Goal: Task Accomplishment & Management: Use online tool/utility

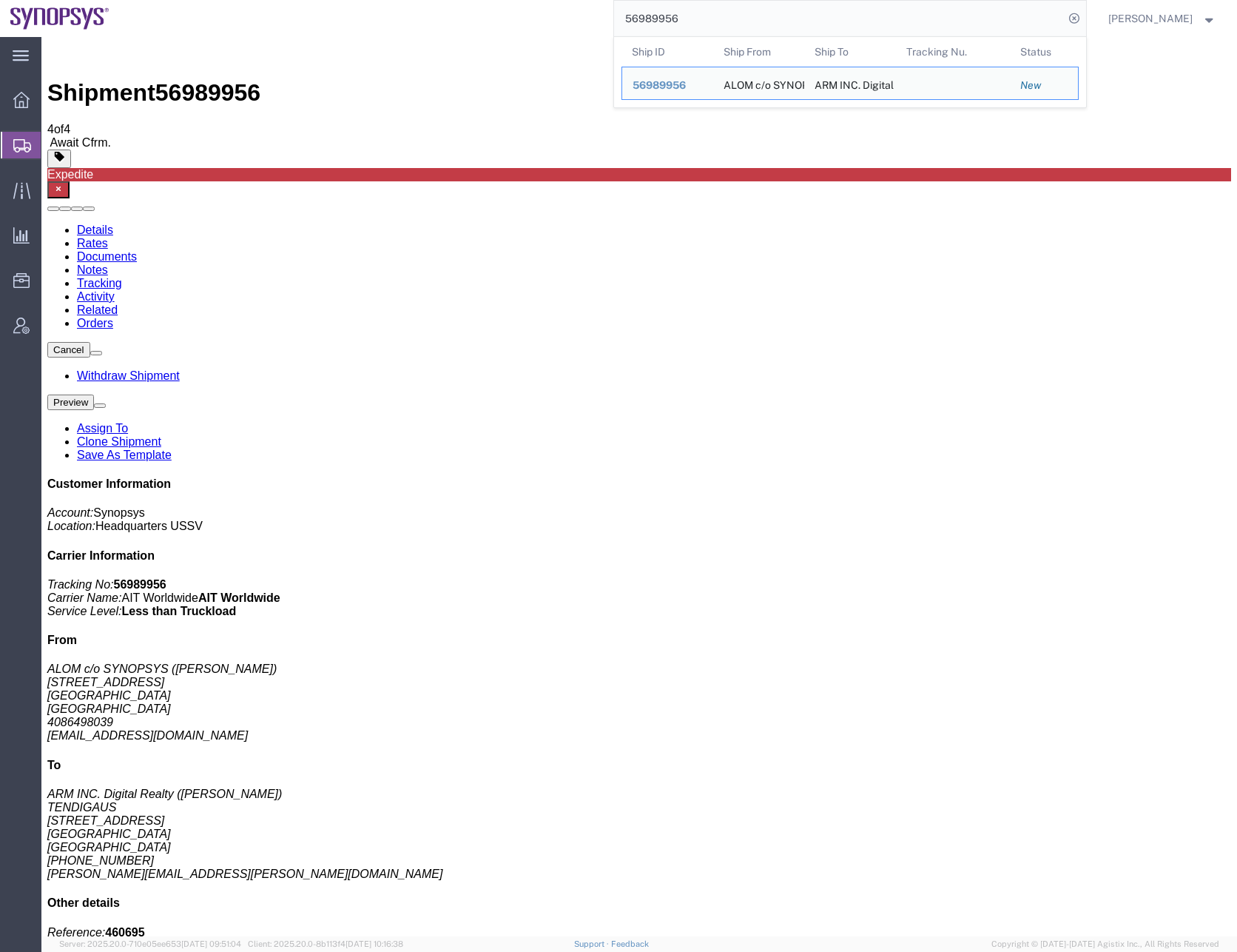
drag, startPoint x: 708, startPoint y: 20, endPoint x: 585, endPoint y: 23, distance: 123.0
click at [585, 23] on div "56989956 Ship ID Ship From Ship To Tracking Nu. Status Ship ID 56989956 Ship Fr…" at bounding box center [603, 18] width 967 height 37
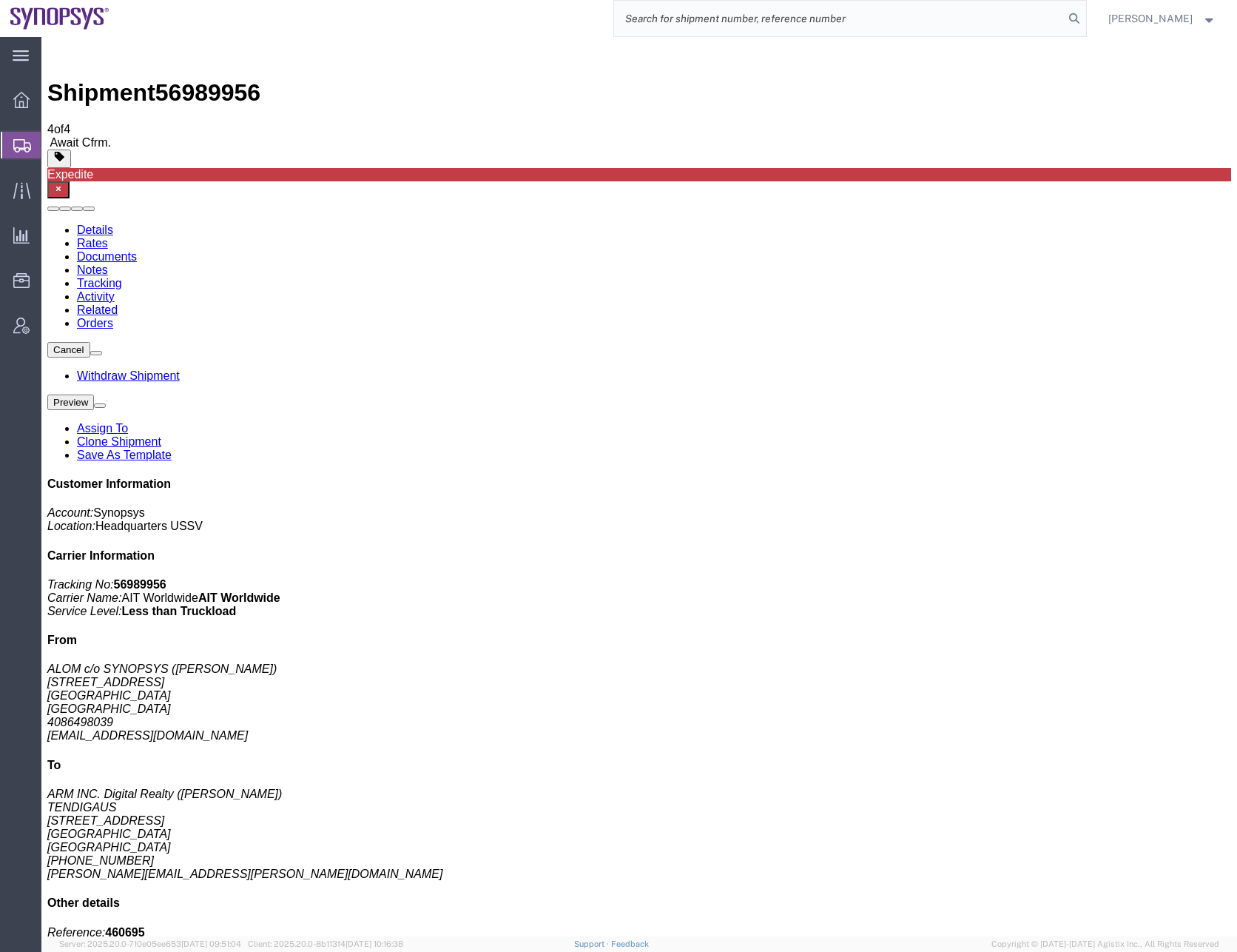
click at [660, 16] on input "search" at bounding box center [838, 19] width 450 height 36
type input "56990091"
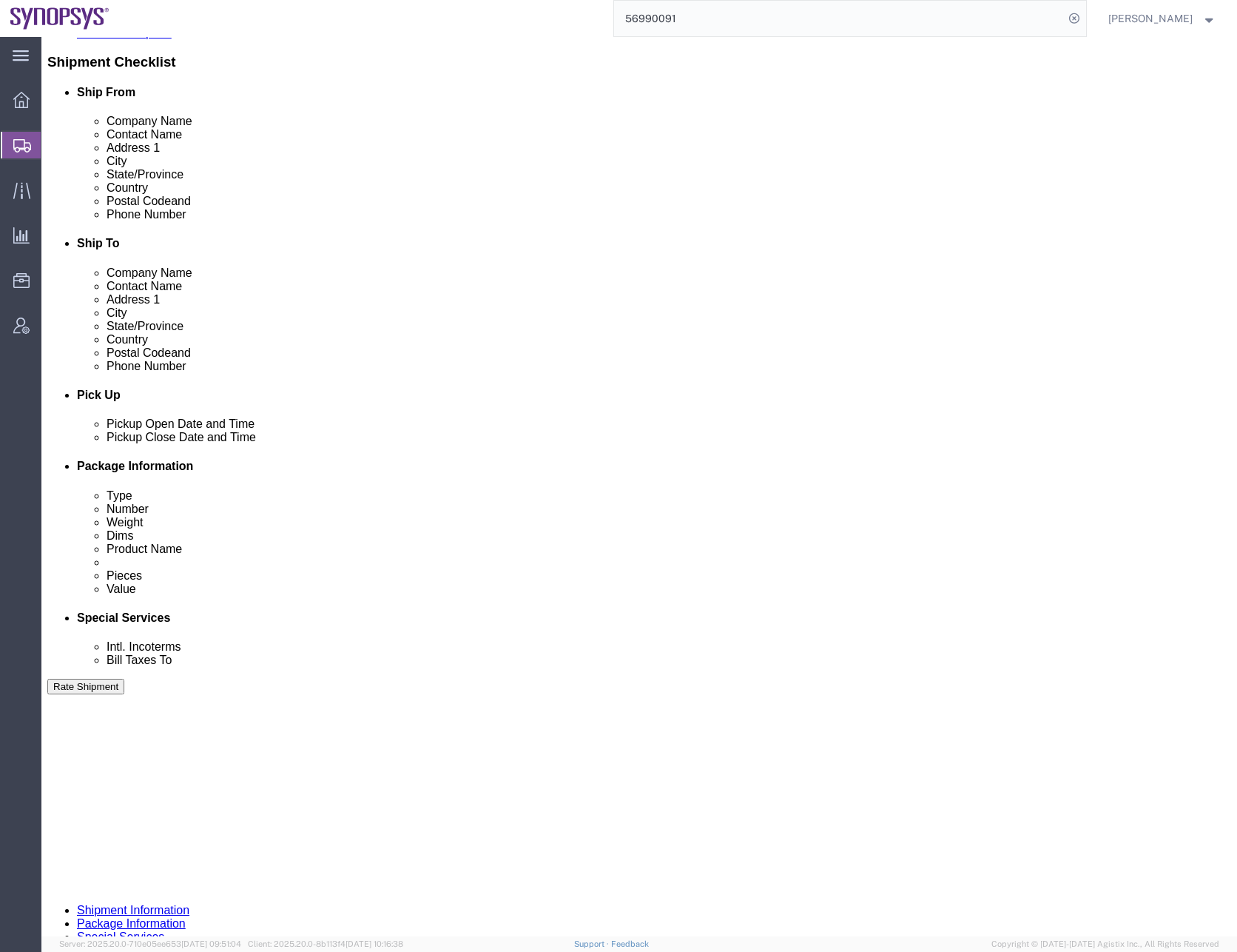
scroll to position [373, 0]
click div "Cancel Save Assign To Clone Shipment Save As Template Shipment Checklist Ship F…"
click div "Previous Continue"
click button "Rate Shipment"
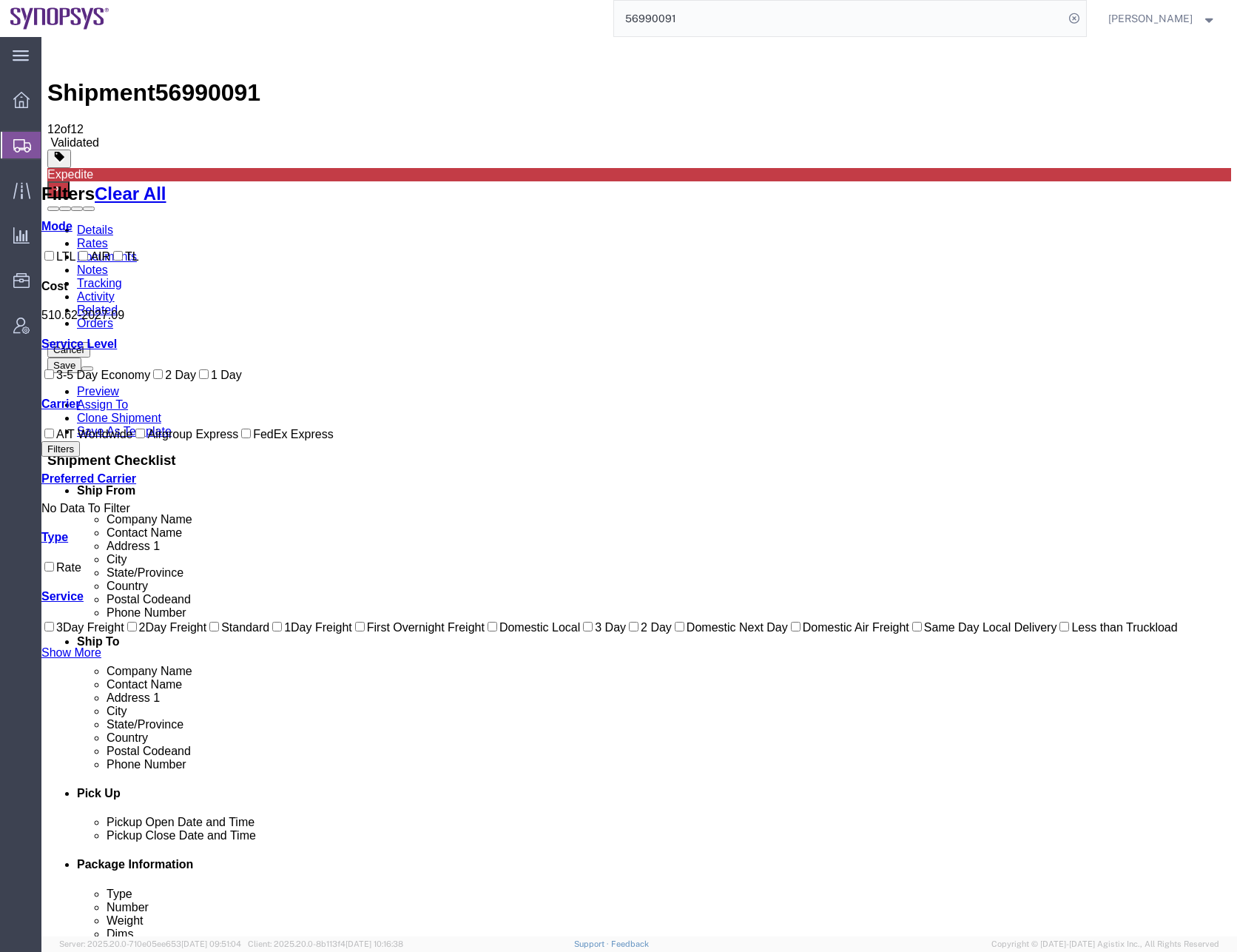
click at [84, 223] on link "Details" at bounding box center [95, 230] width 37 height 13
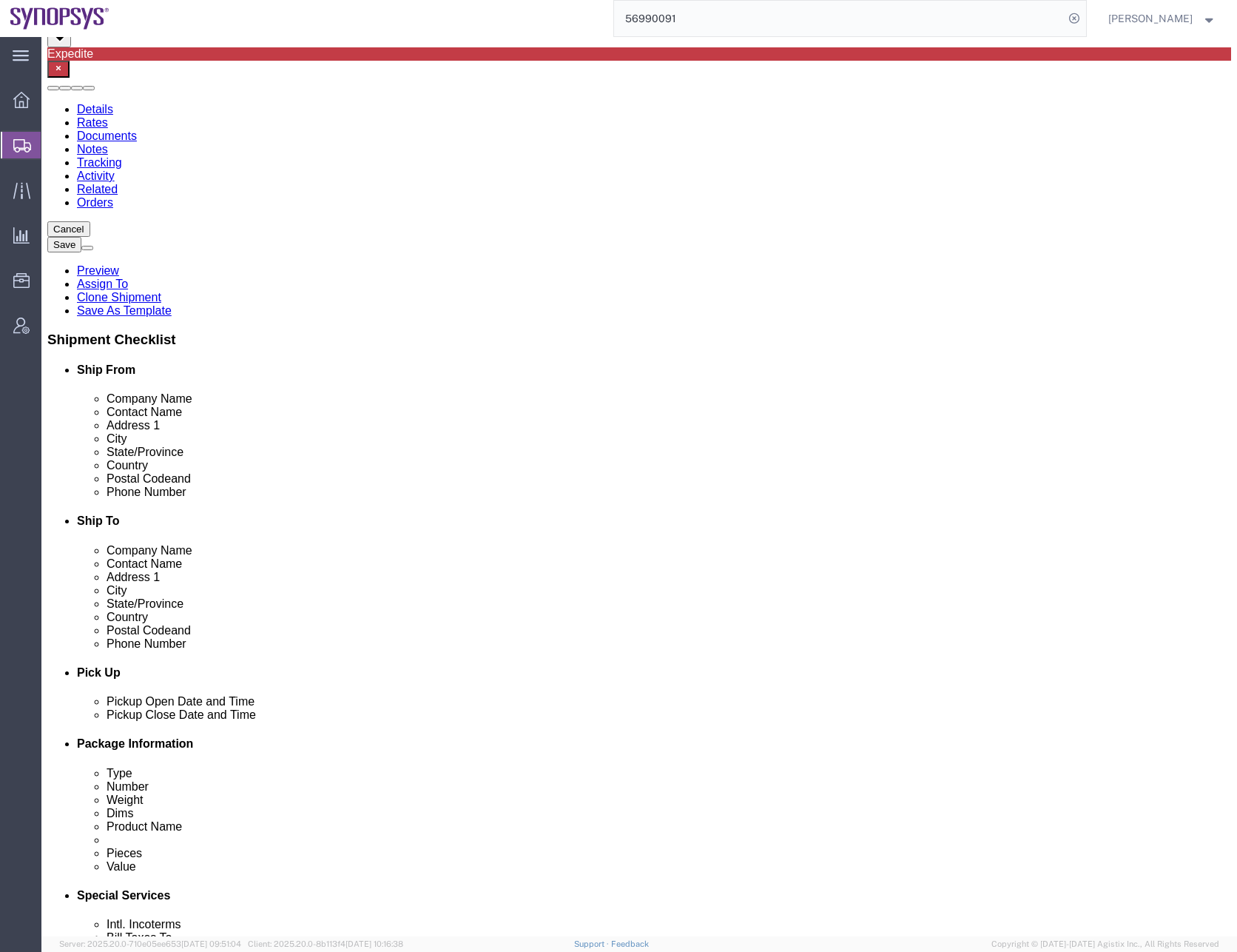
scroll to position [370, 0]
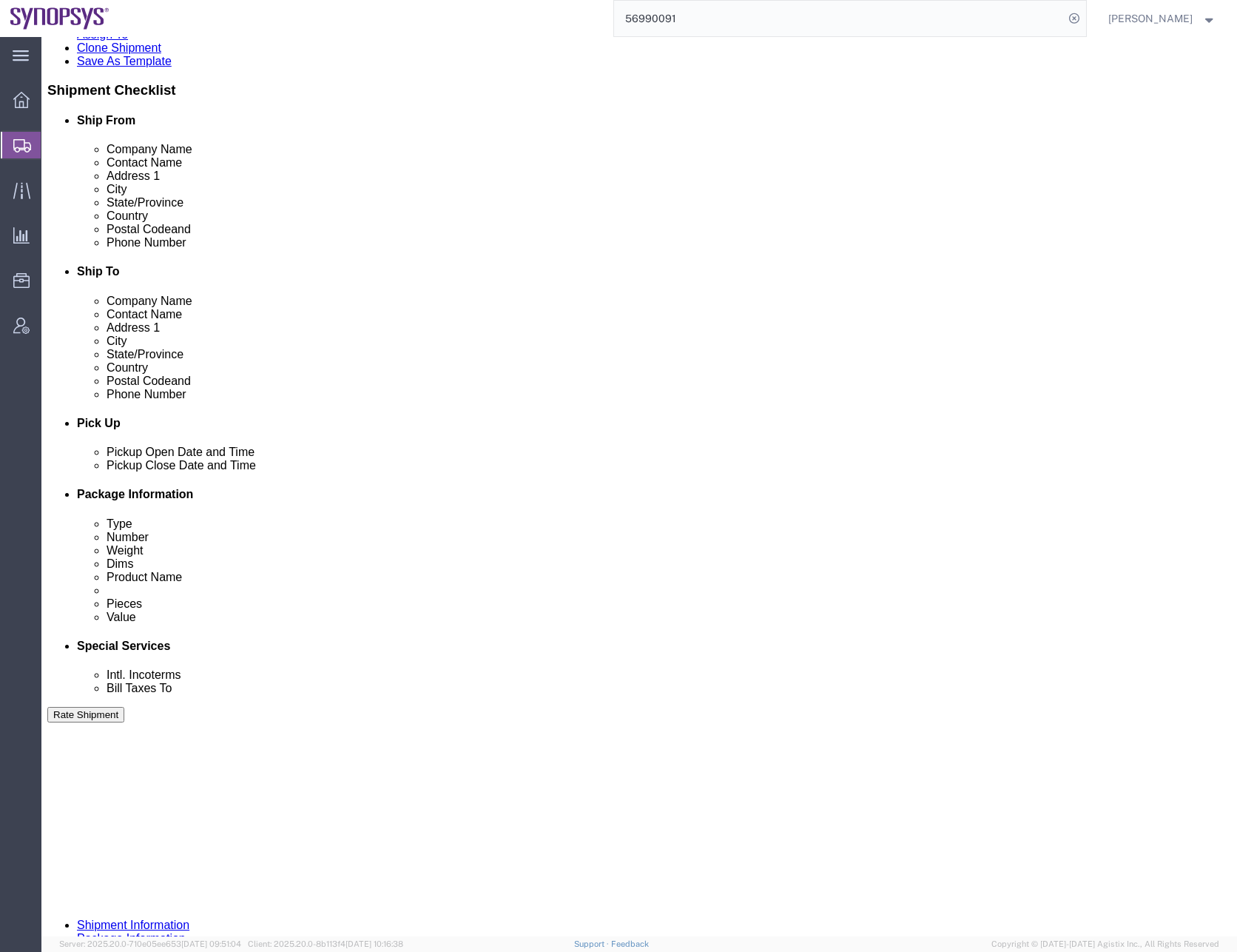
click button "Continue"
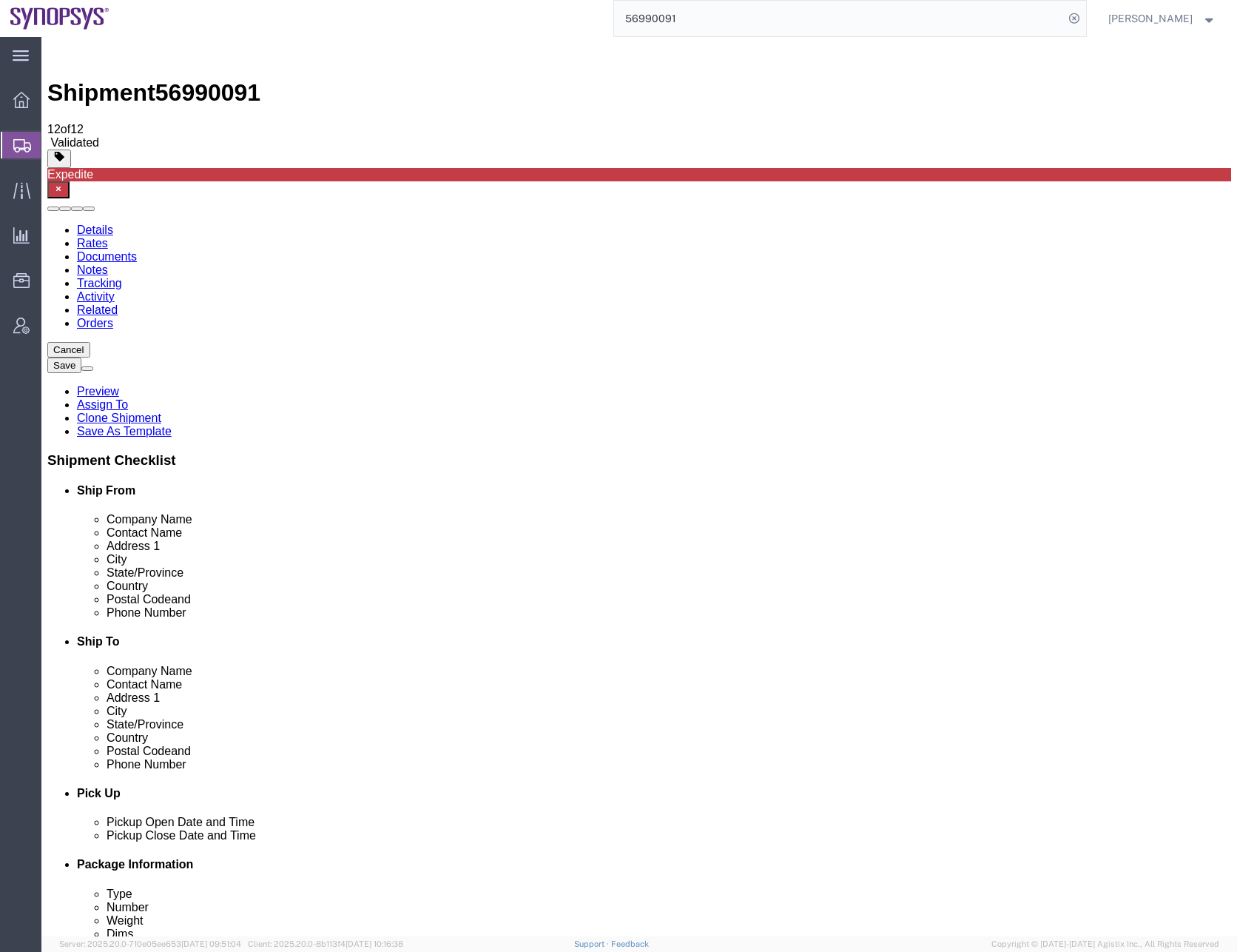
click dd "50.00 Each"
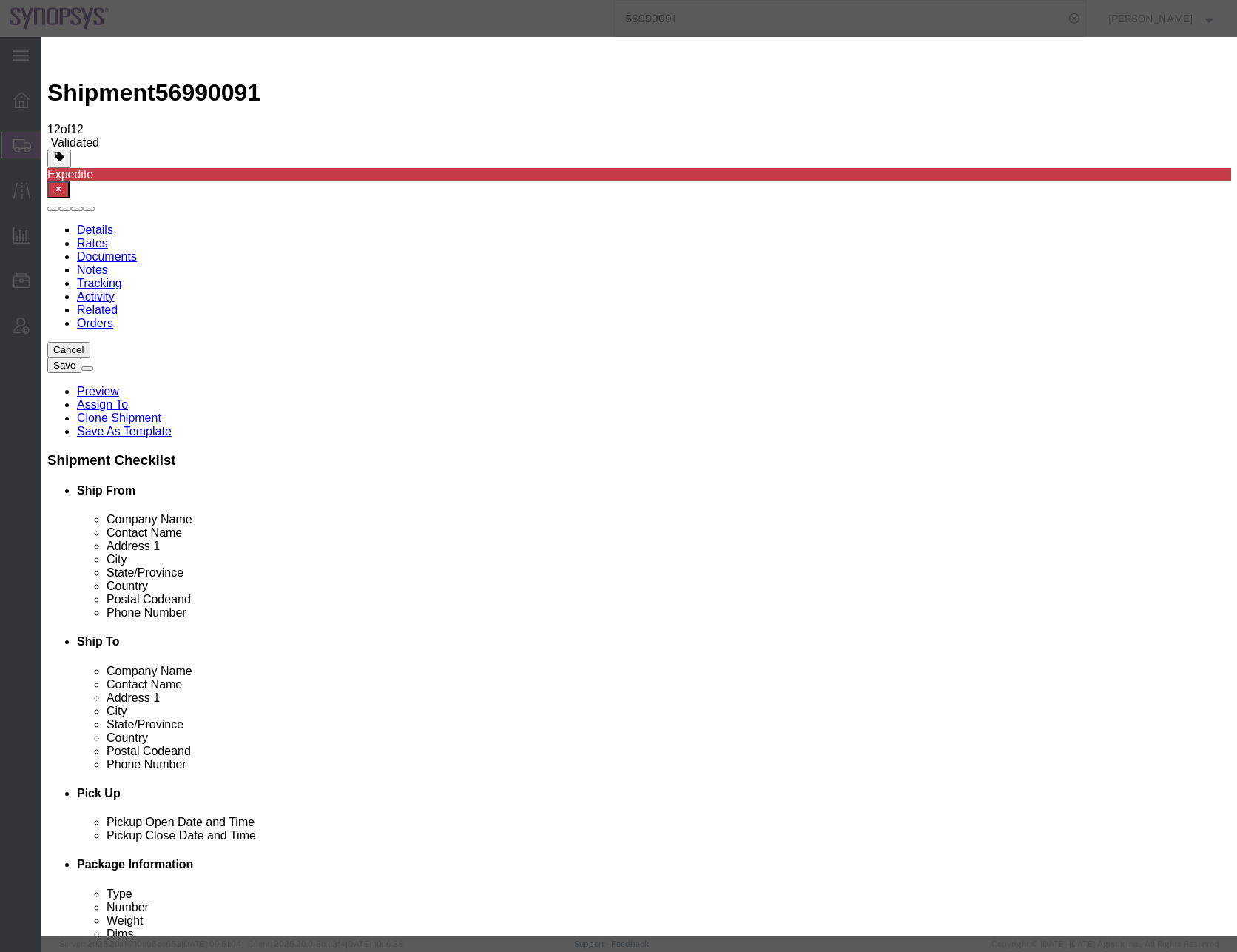
click button "Save & Close"
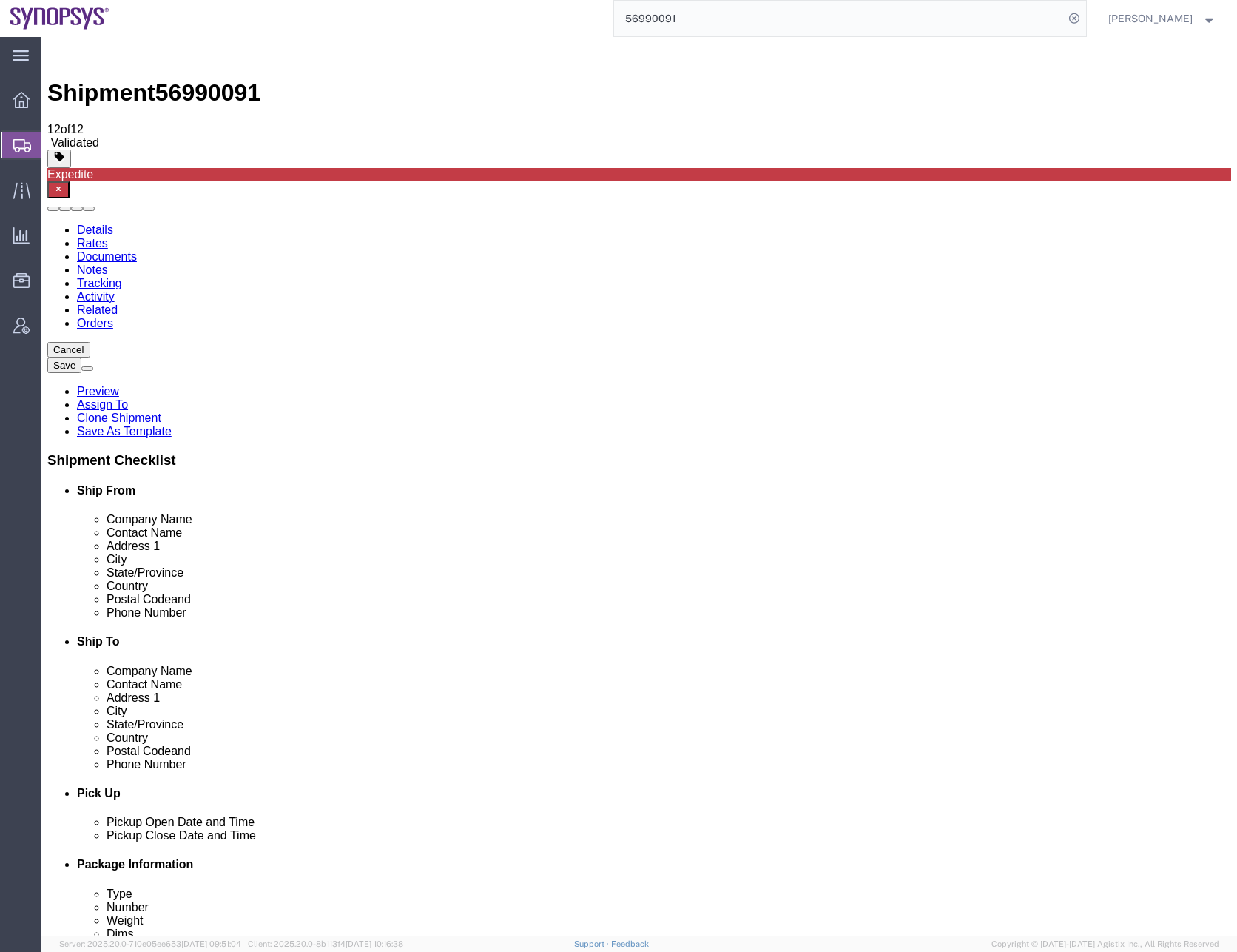
click select "Select Bale(s) Basket(s) Bolt(s) Bottle(s) Buckets Bulk Bundle(s) Can(s) Cardbo…"
select select "CRTN"
click select "Select Bale(s) Basket(s) Bolt(s) Bottle(s) Buckets Bulk Bundle(s) Can(s) Cardbo…"
type input "19"
type input "13"
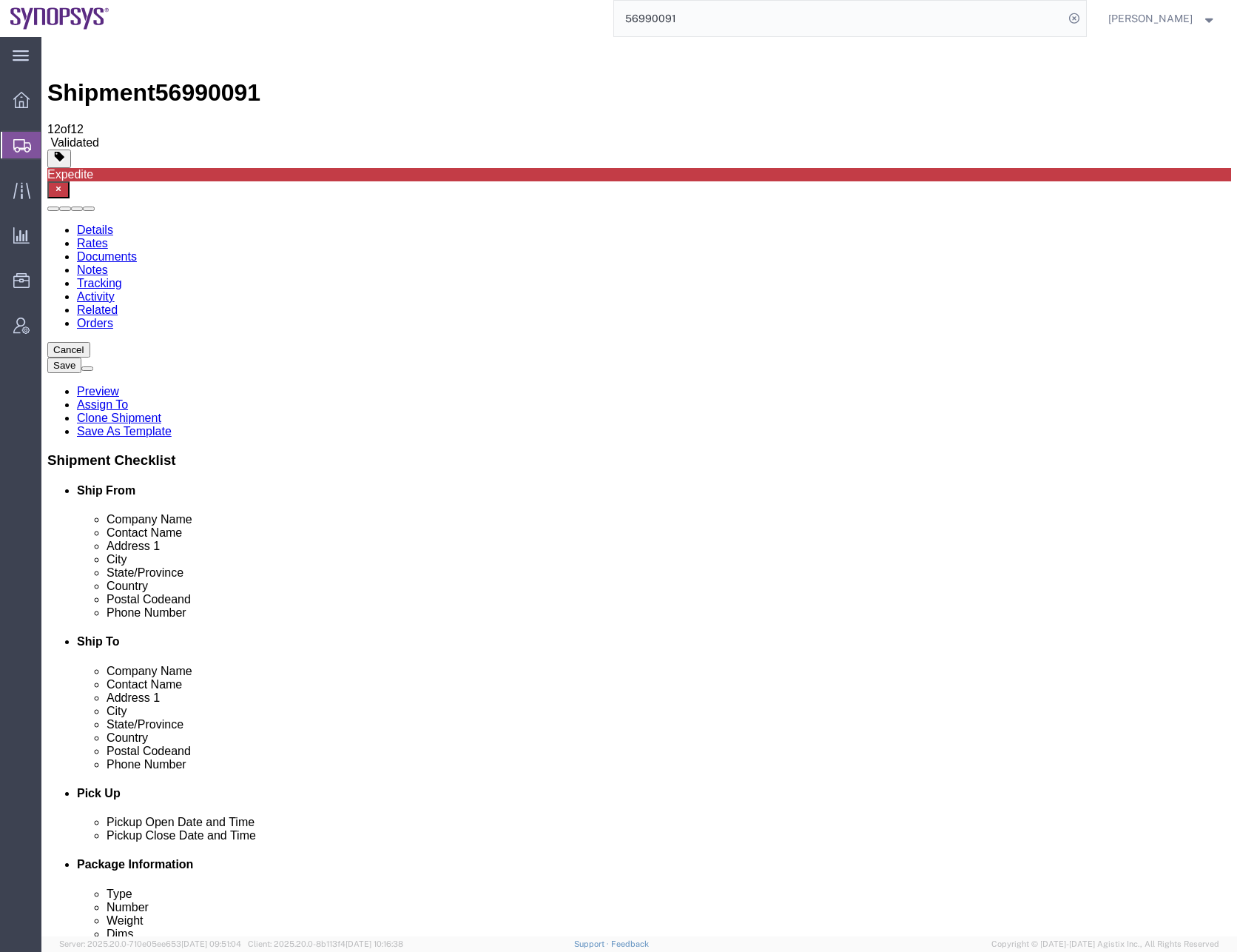
type input "14"
type input "8"
click button "Continue"
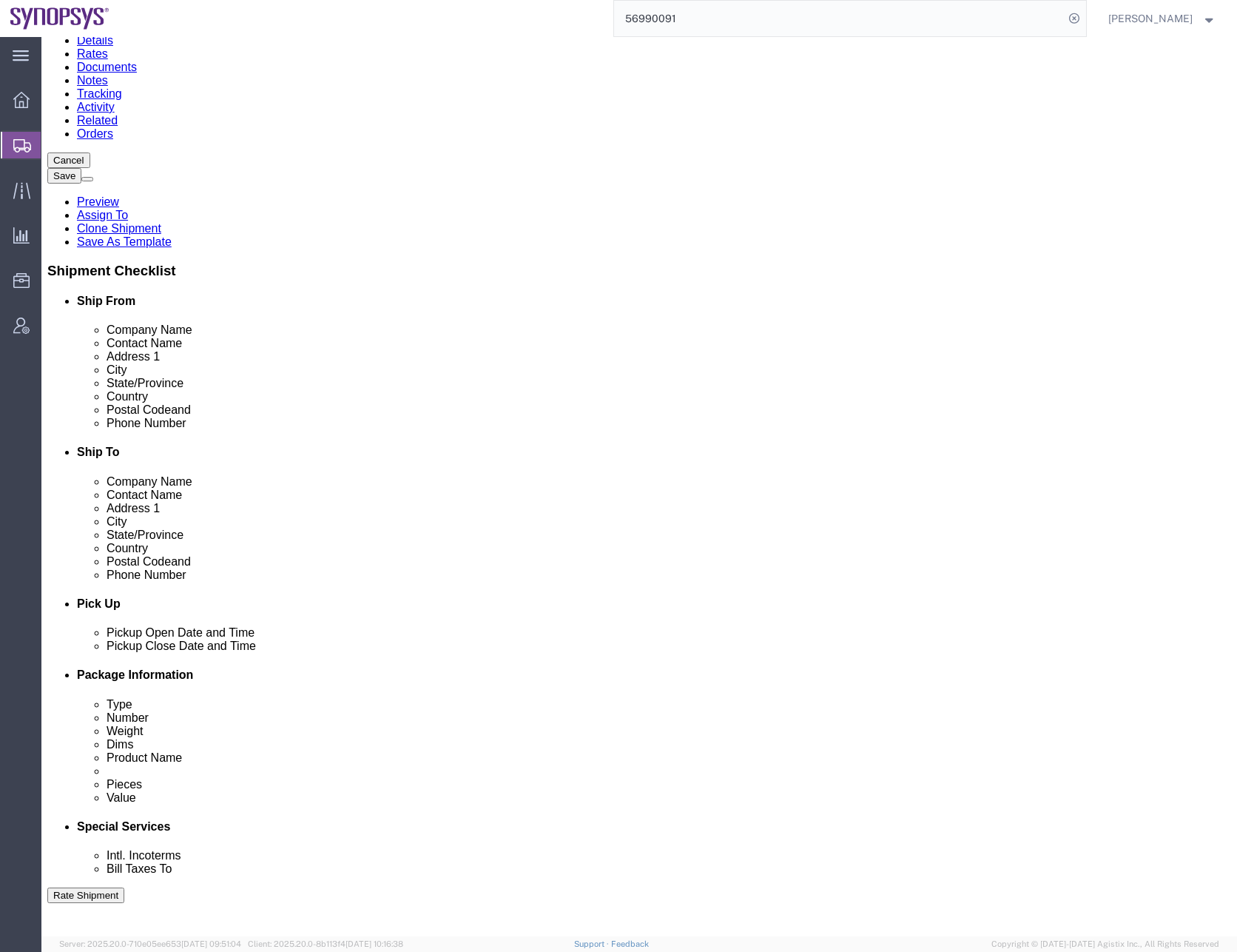
scroll to position [444, 0]
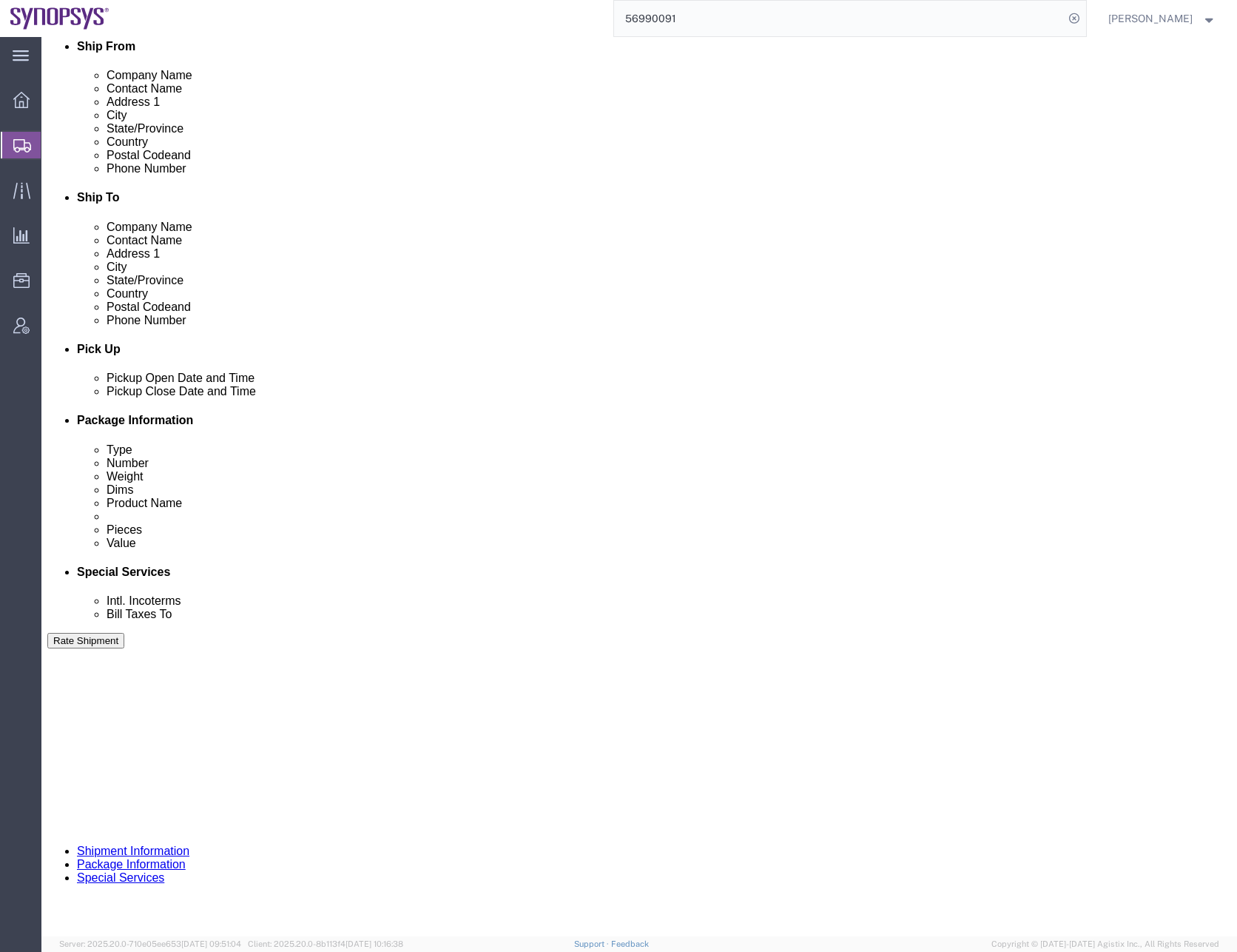
click select "Select Recipient Account Sender/Shipper Third Party Account"
select select "SHIP"
click select "Select Recipient Account Sender/Shipper Third Party Account"
click div "Billing Location Select Select My Profile Location [GEOGRAPHIC_DATA] DE04 Agrat…"
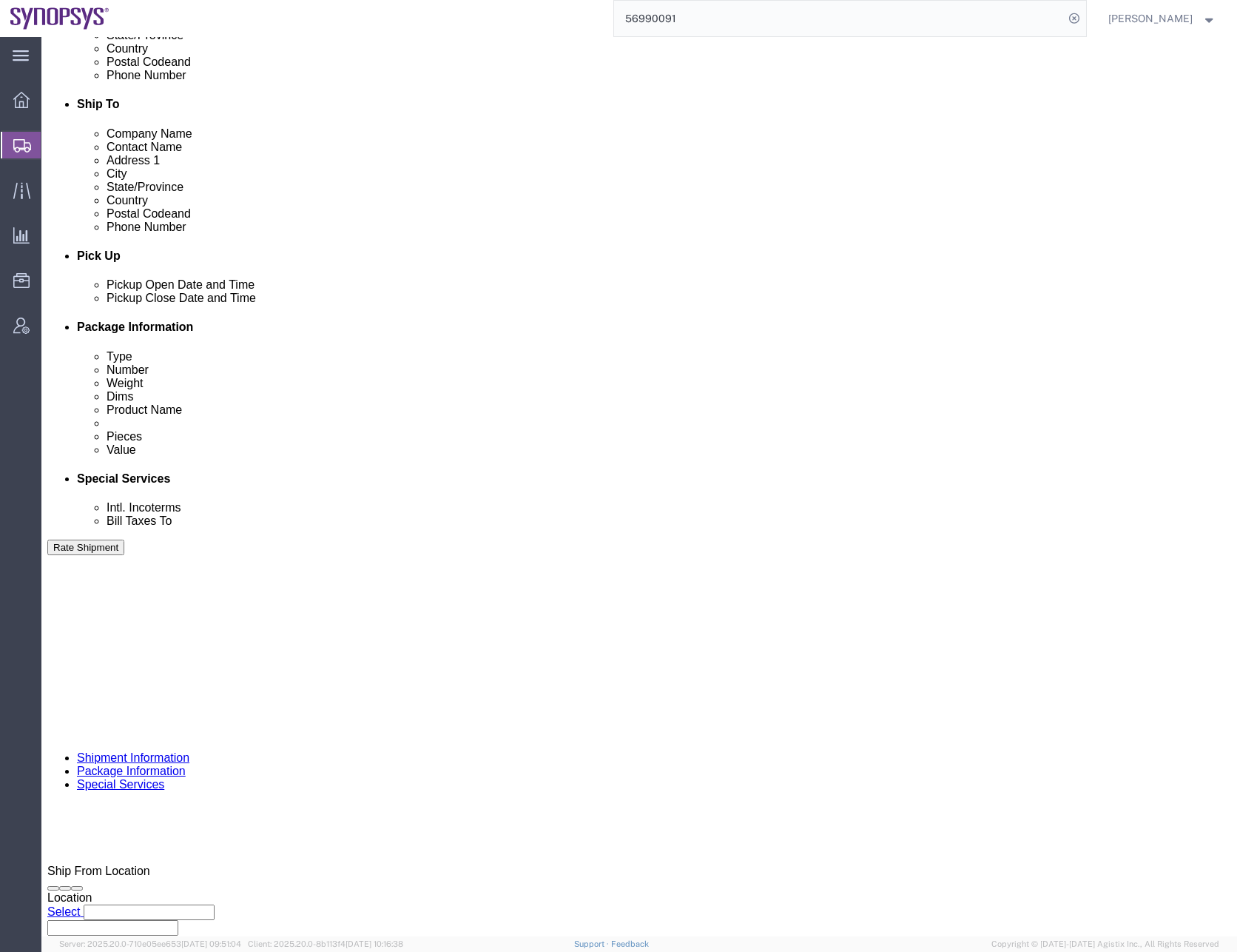
scroll to position [740, 0]
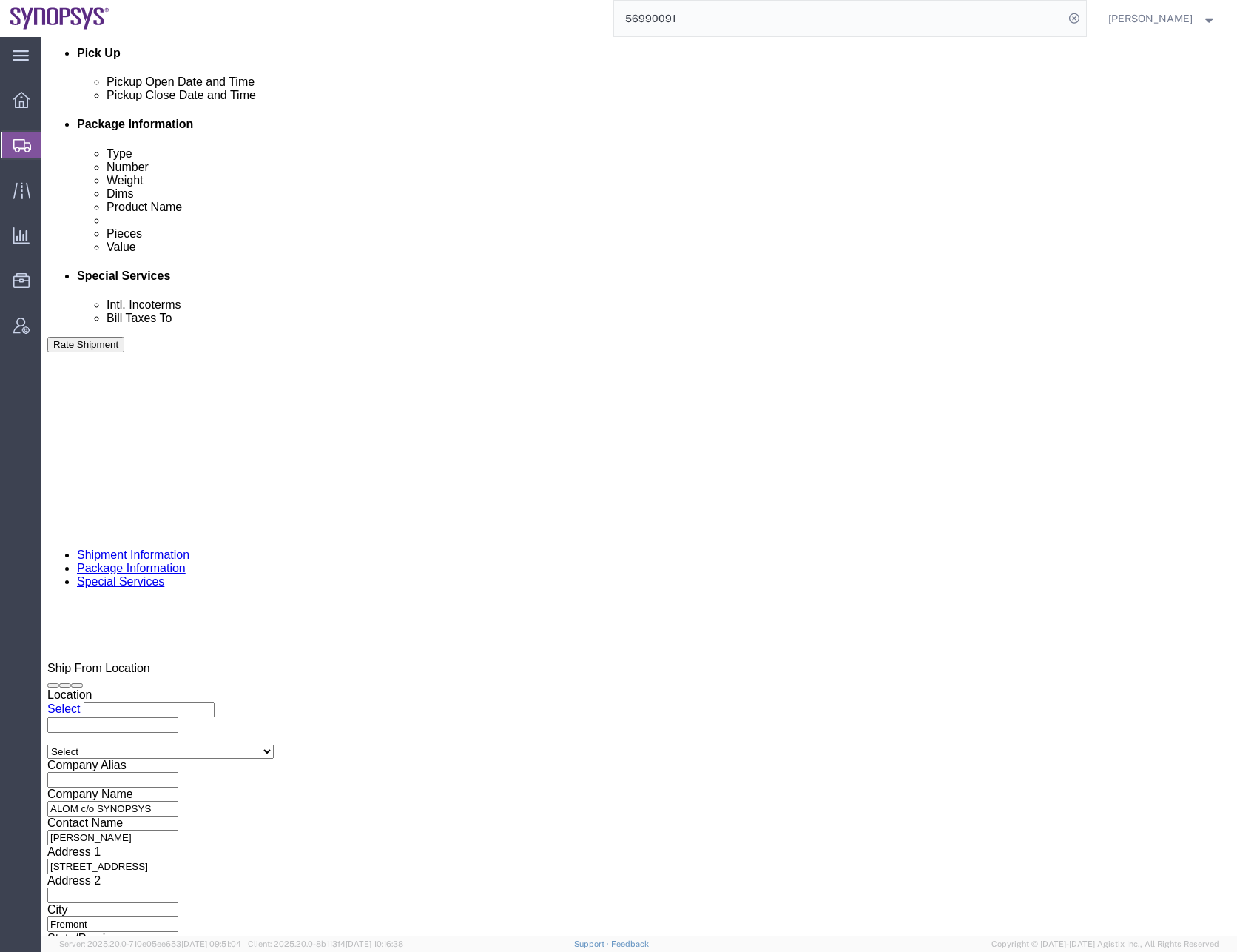
click link
type input "[EMAIL_ADDRESS][DOMAIN_NAME],[PERSON_NAME][EMAIL_ADDRESS][DOMAIN_NAME],[EMAIL_A…"
type input "[EMAIL_ADDRESS][DOMAIN_NAME]"
type input "[EMAIL_ADDRESS][DOMAIN_NAME],[PERSON_NAME][EMAIL_ADDRESS][DOMAIN_NAME],[EMAIL_A…"
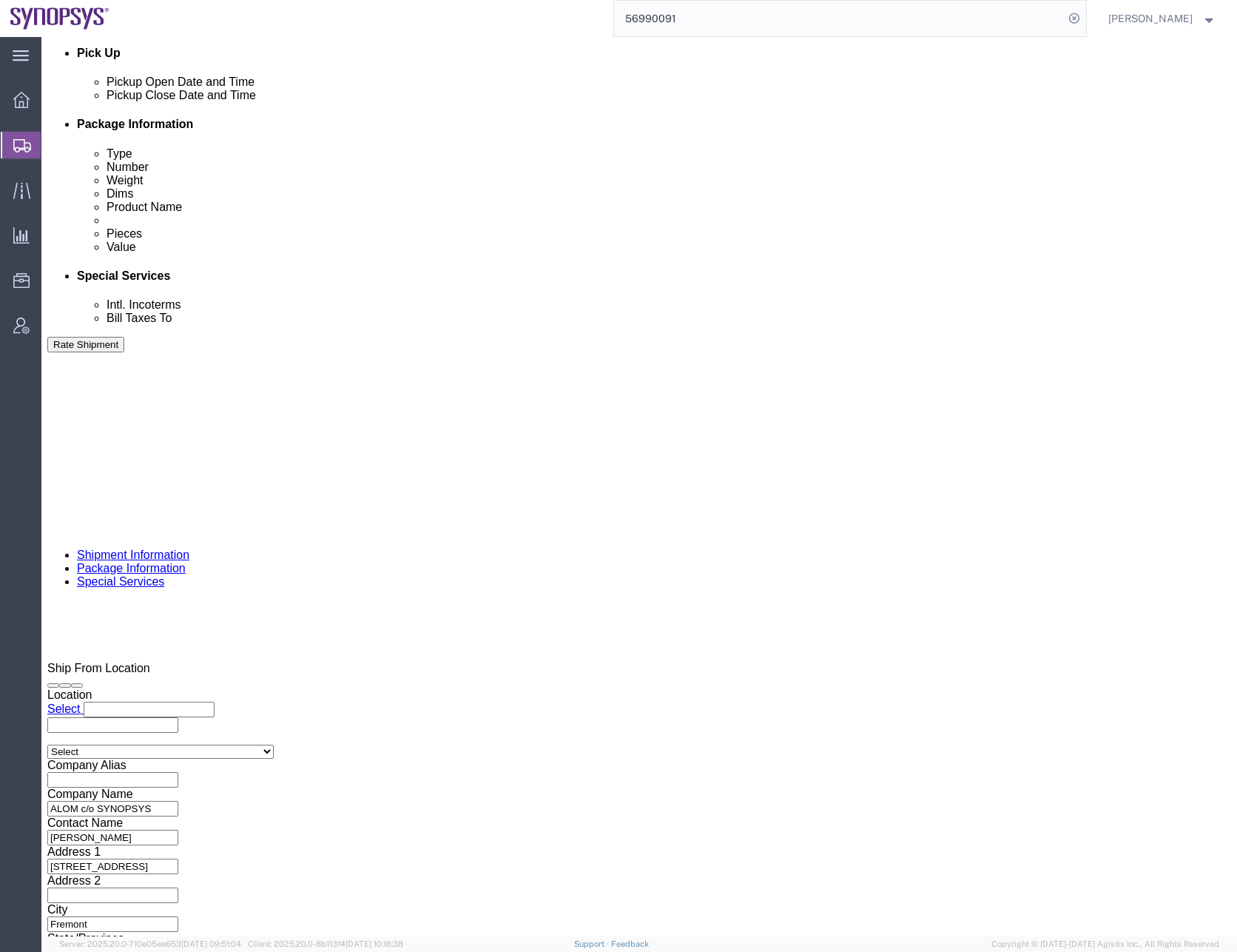
click div "To [EMAIL_ADDRESS][DOMAIN_NAME] [EMAIL_ADDRESS][DOMAIN_NAME] [EMAIL_ADDRESS][DO…"
click div "Message Consignment"
click div "To [EMAIL_ADDRESS][DOMAIN_NAME] [EMAIL_ADDRESS][DOMAIN_NAME] [EMAIL_ADDRESS][DO…"
click input "text"
type input "[EMAIL_ADDRESS][DOMAIN_NAME]"
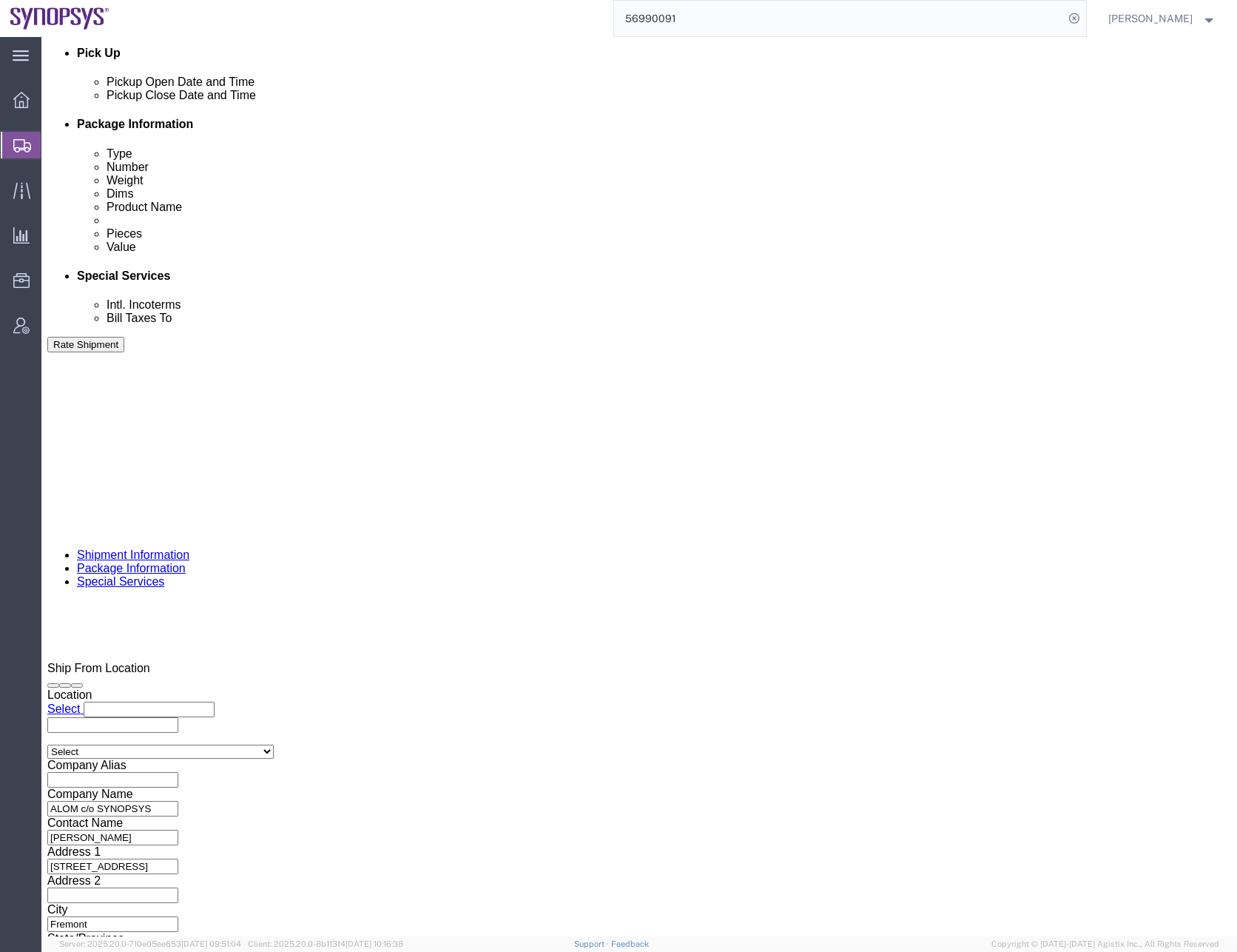
type input "[EMAIL_ADDRESS][DOMAIN_NAME],[PERSON_NAME][EMAIL_ADDRESS][DOMAIN_NAME],[EMAIL_A…"
click div "To [EMAIL_ADDRESS][DOMAIN_NAME] [EMAIL_ADDRESS][DOMAIN_NAME] [EMAIL_ADDRESS][DO…"
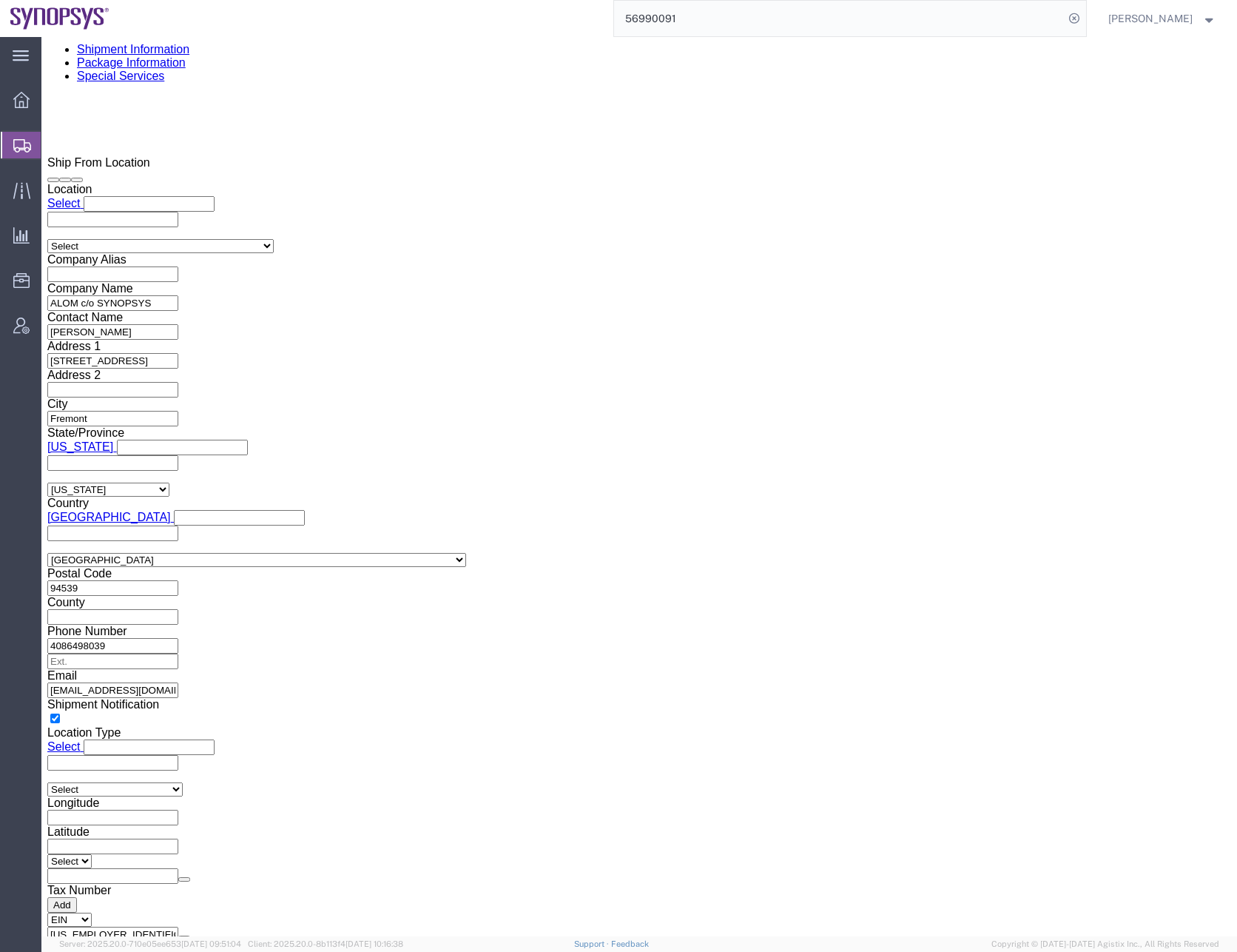
scroll to position [1480, 0]
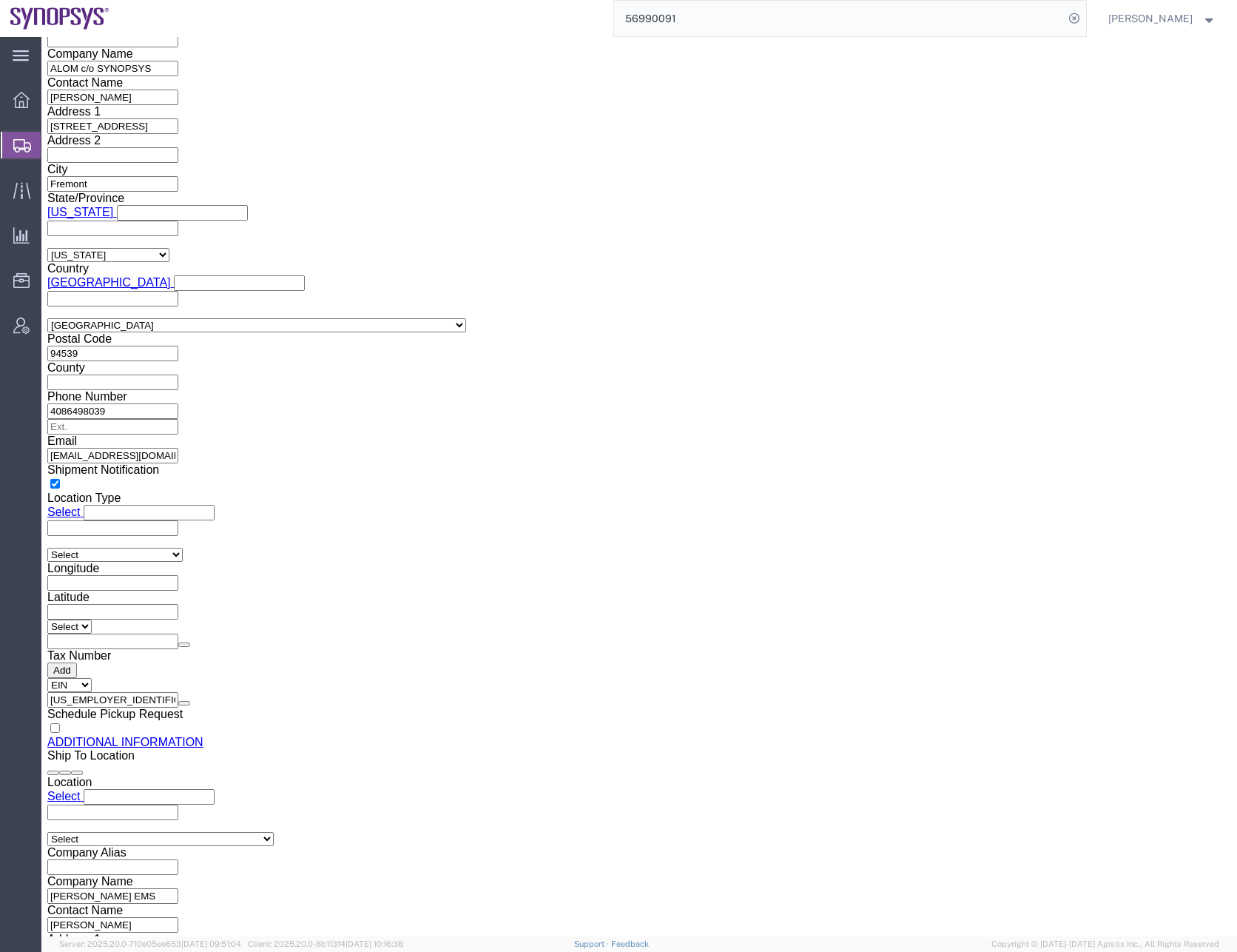
click input "0016505845000"
type input "6505845000"
click div "Location Select Select My Profile Location [GEOGRAPHIC_DATA] DE04 Agrate Brianz…"
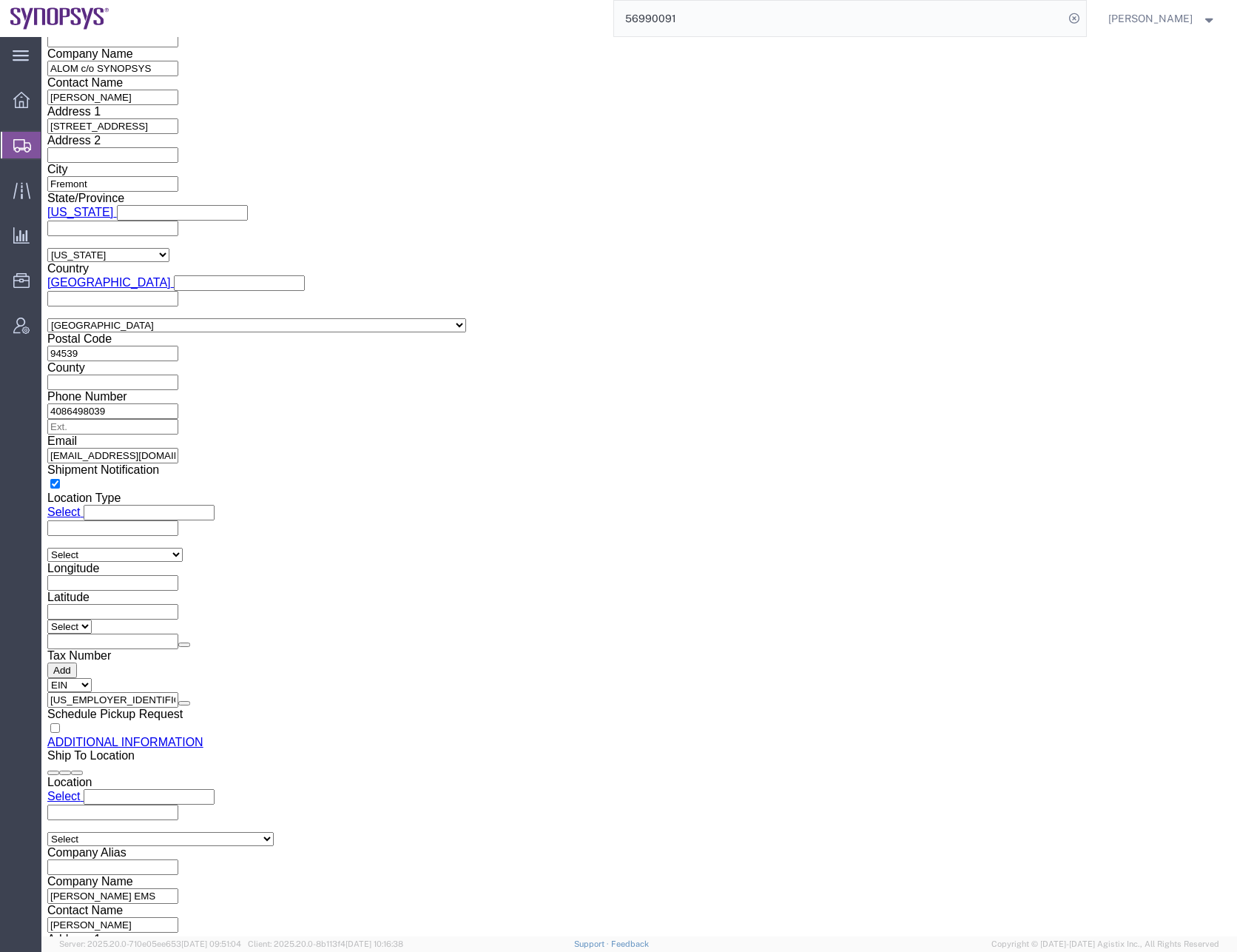
click div "Location Select Select My Profile Location [GEOGRAPHIC_DATA] DE04 Agrate Brianz…"
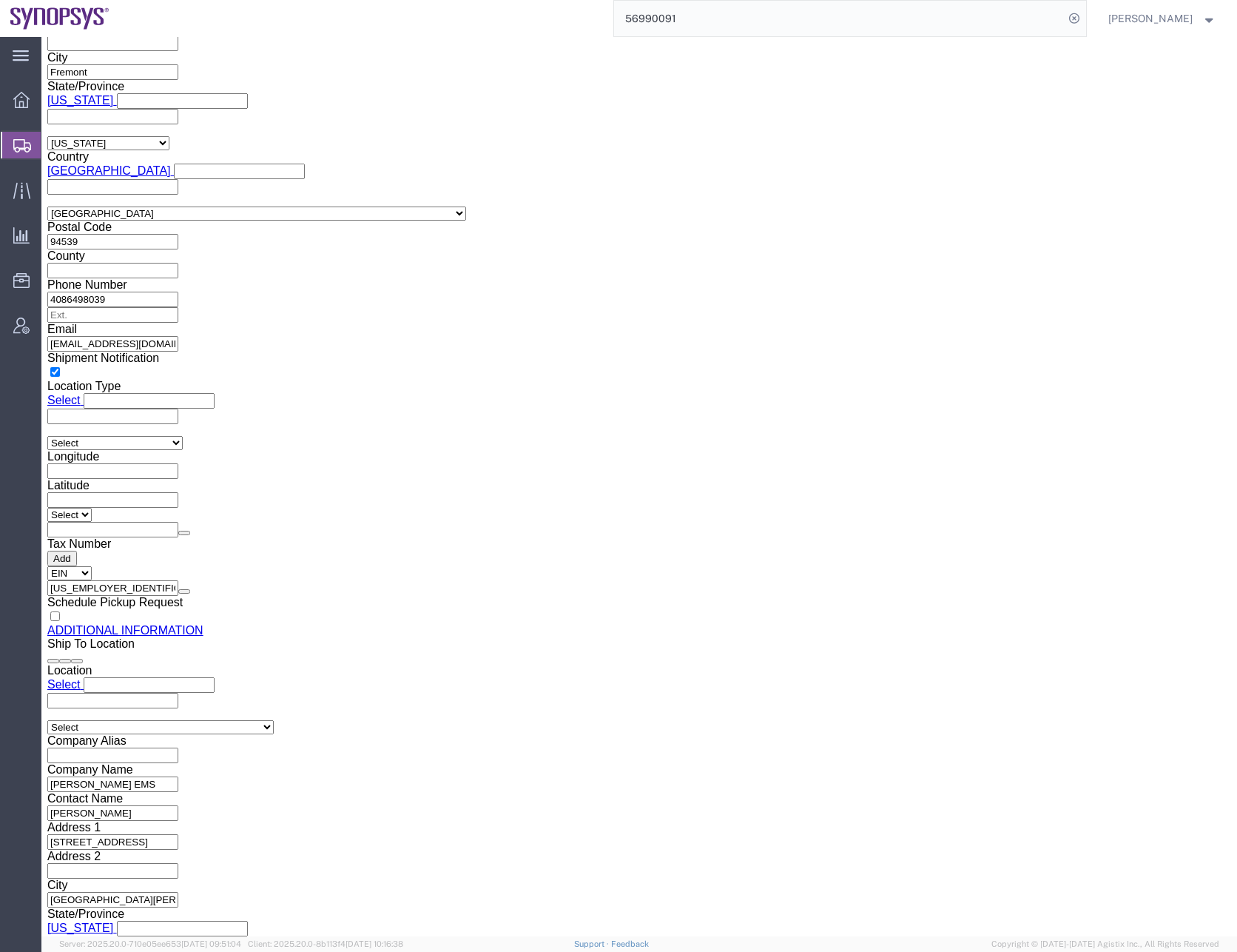
scroll to position [1618, 0]
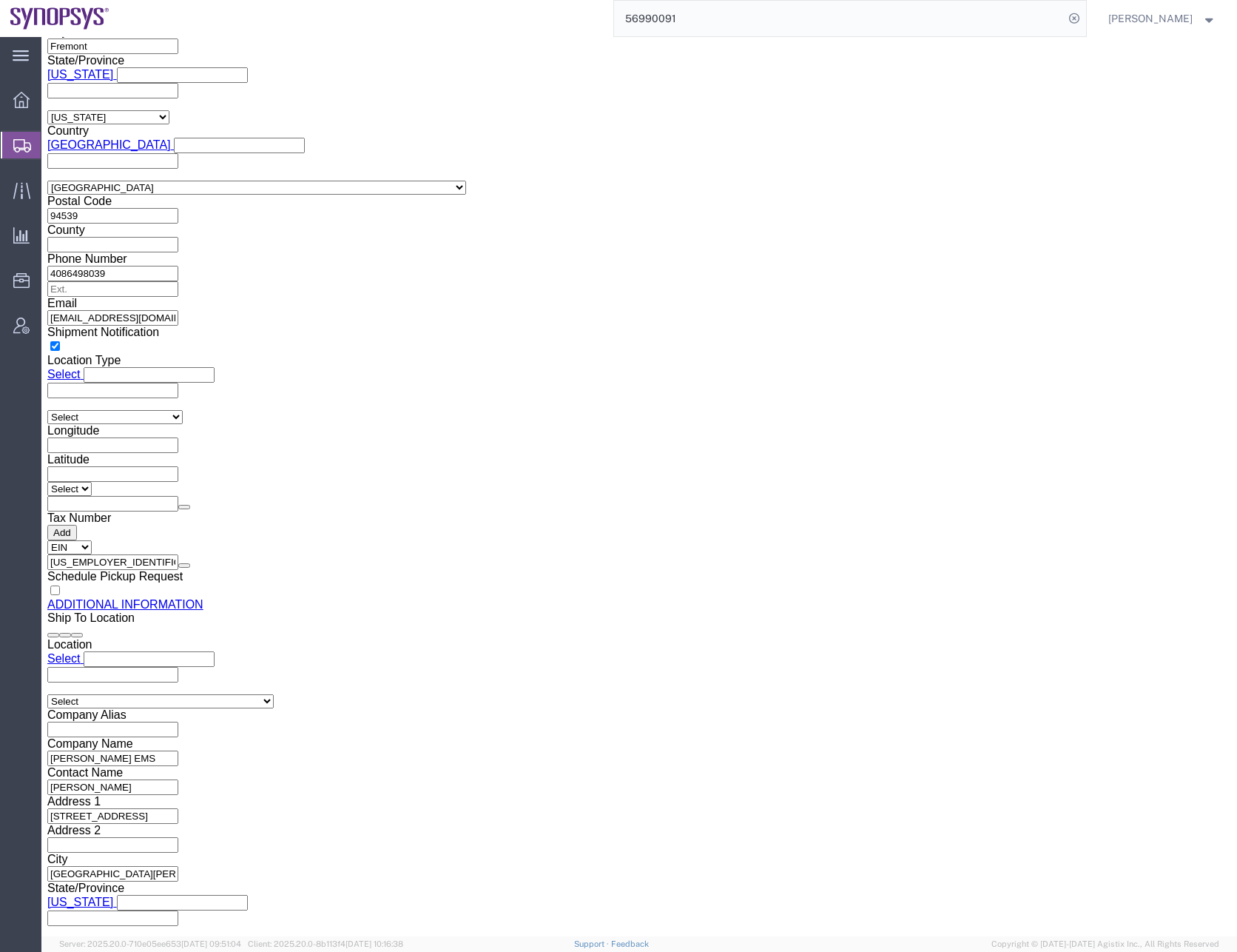
click button "Rate Shipment"
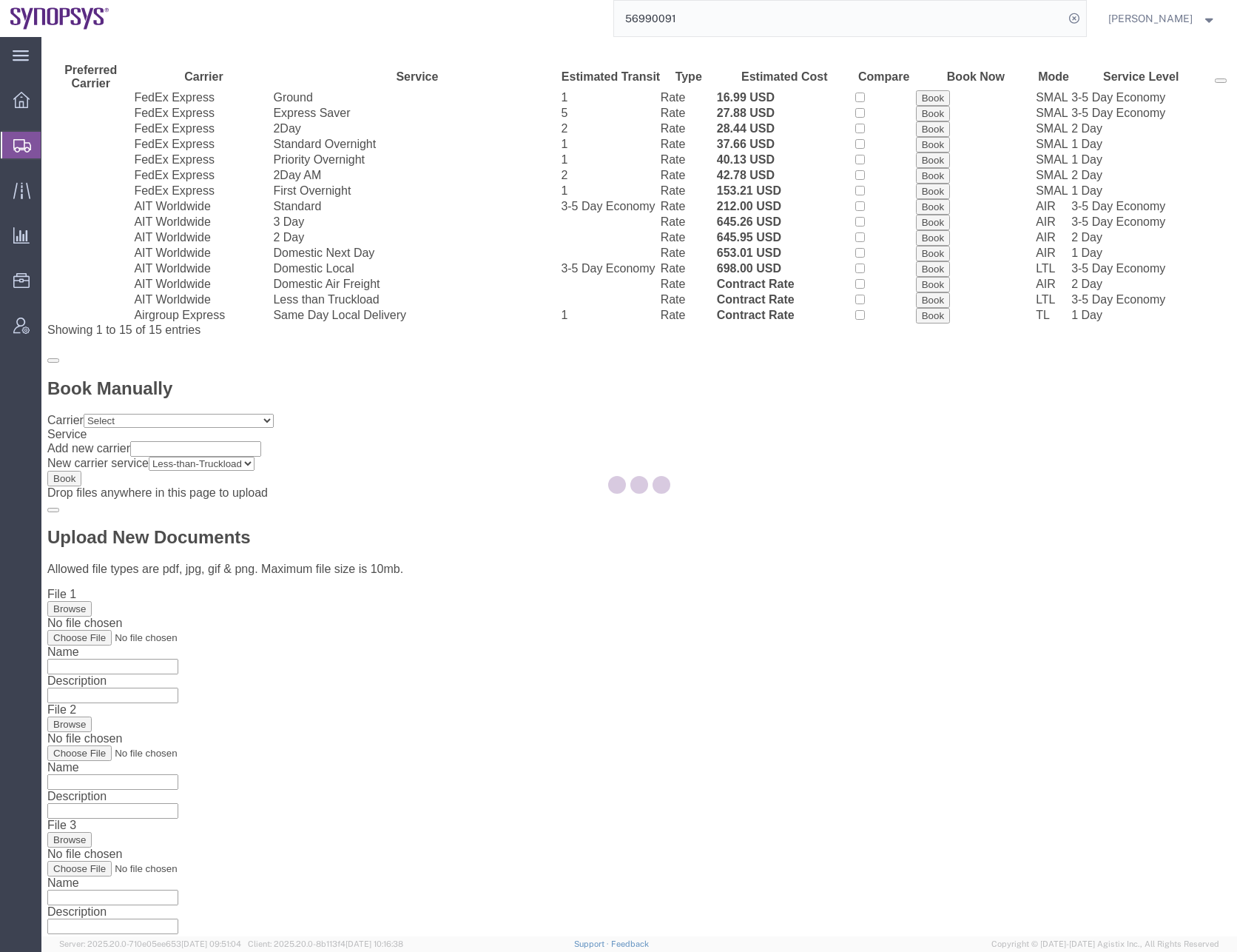
scroll to position [0, 0]
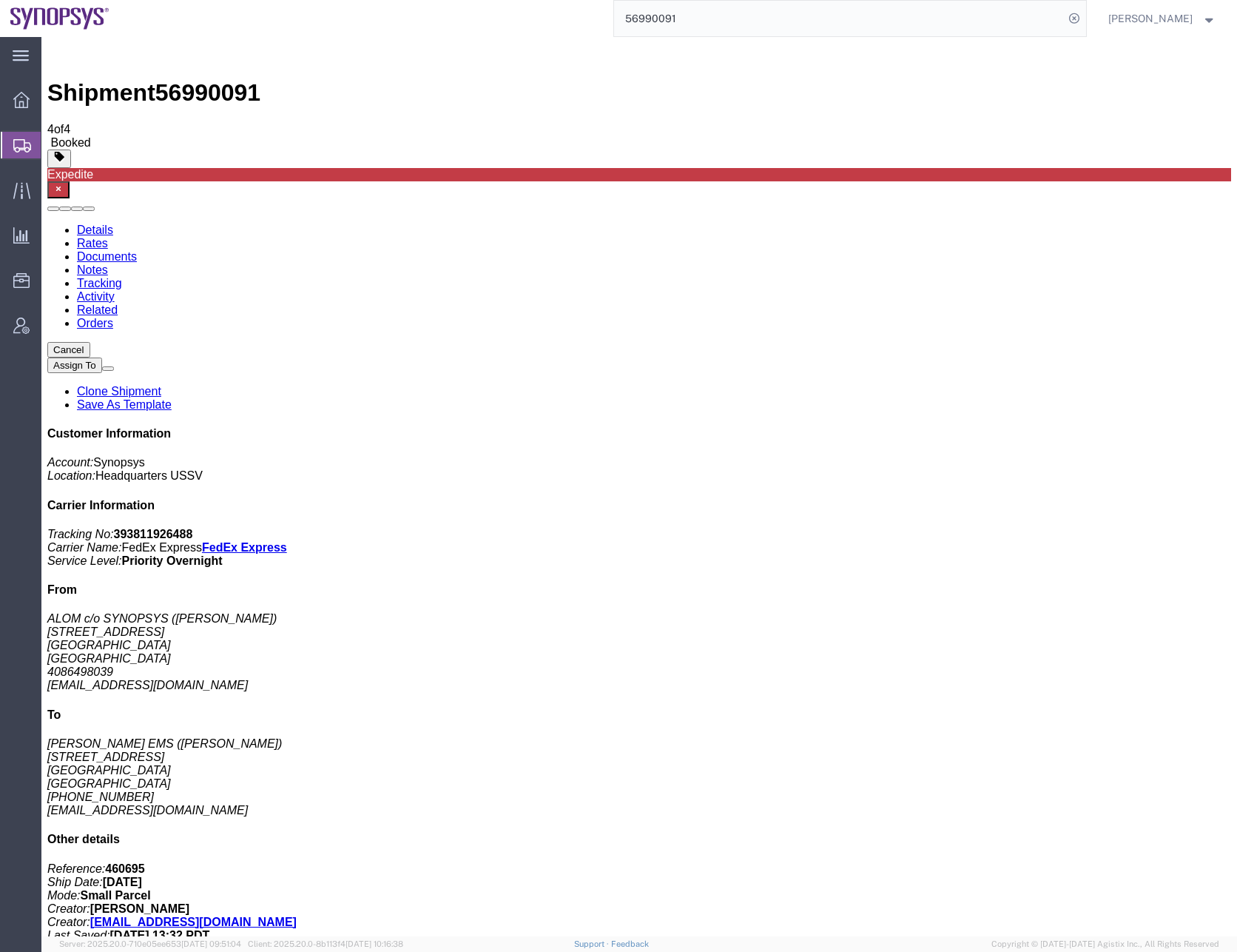
checkbox input "false"
